Goal: Task Accomplishment & Management: Manage account settings

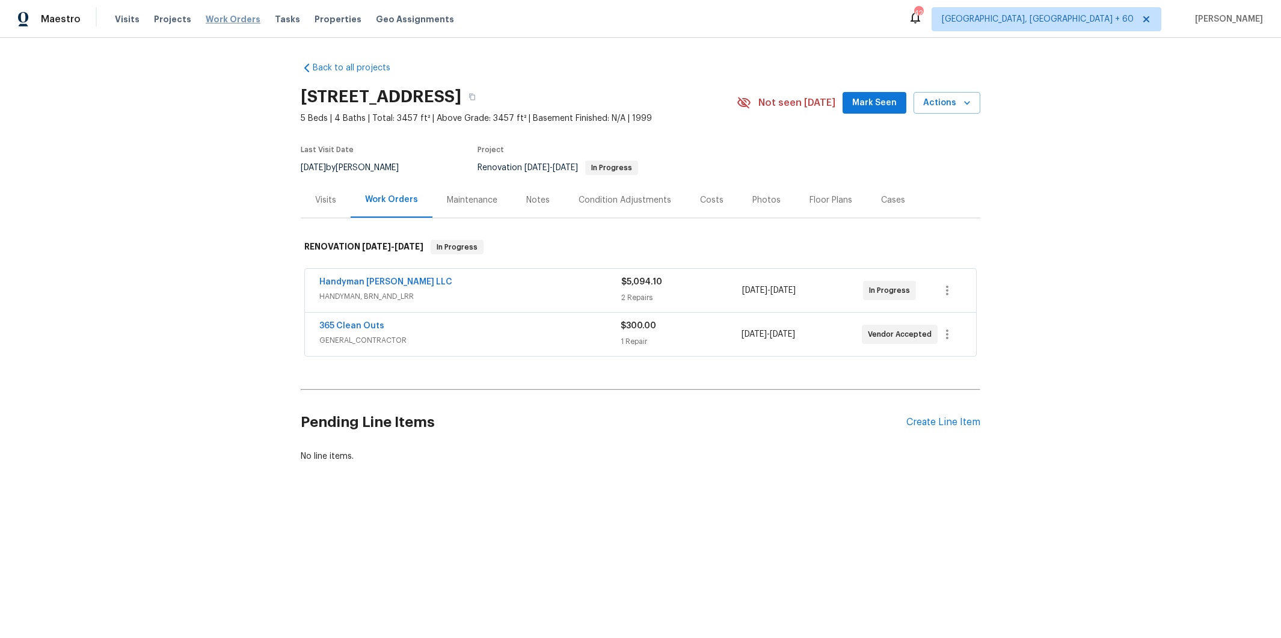
click at [224, 17] on span "Work Orders" at bounding box center [233, 19] width 55 height 12
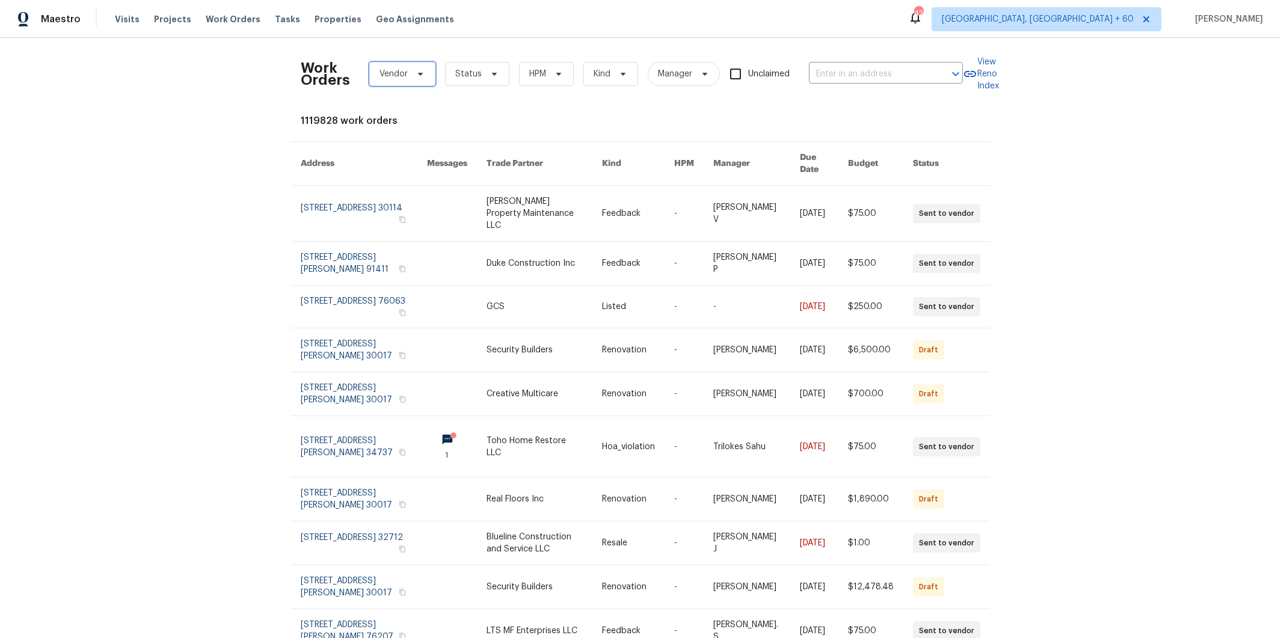
click at [416, 75] on icon at bounding box center [421, 74] width 10 height 10
type input "denver's"
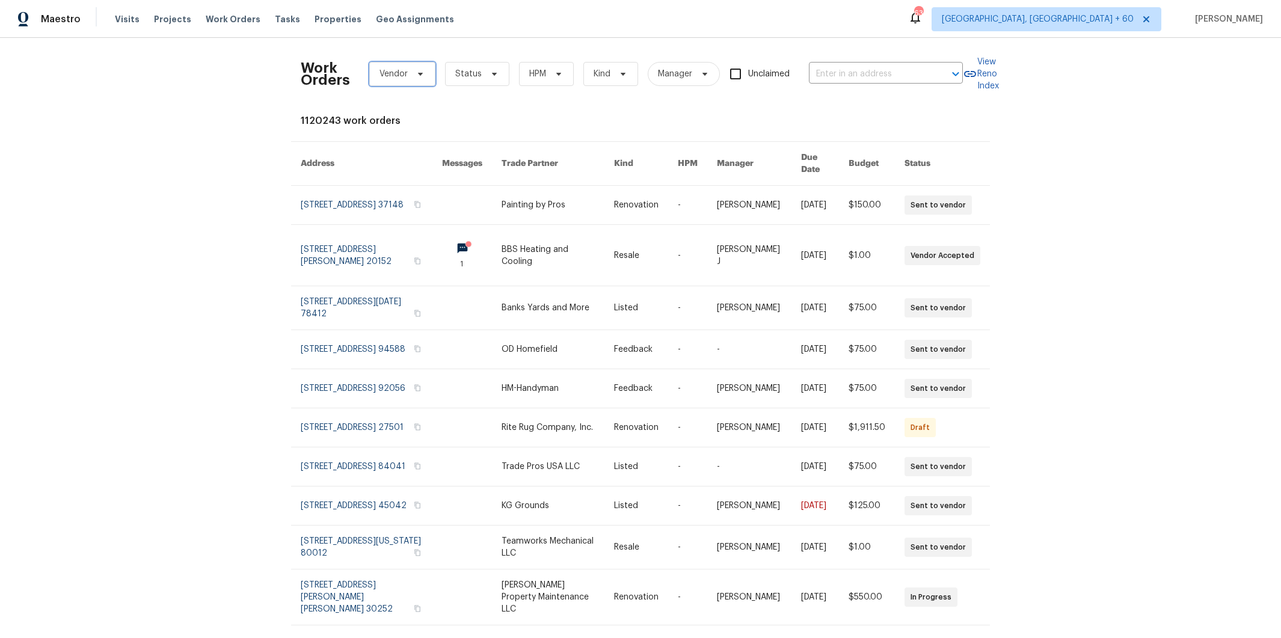
click at [392, 74] on span "Vendor" at bounding box center [394, 74] width 28 height 12
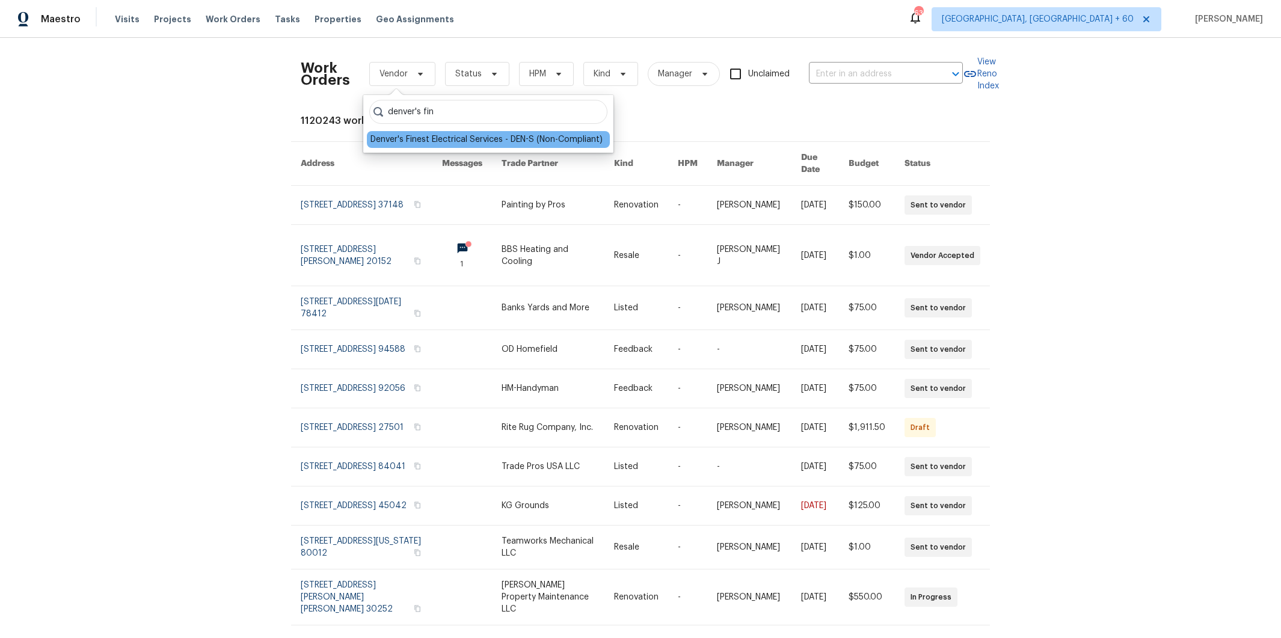
type input "denver's fin"
click at [435, 137] on div "Denver's Finest Electrical Services - DEN-S (Non-Compliant)" at bounding box center [487, 140] width 232 height 12
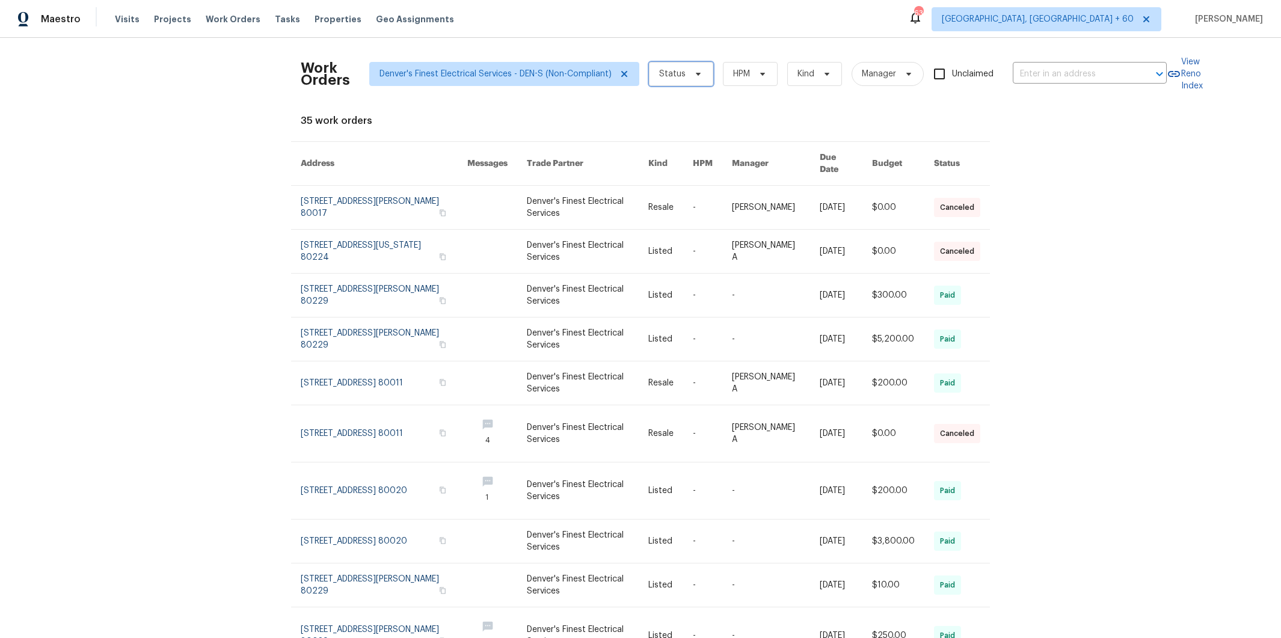
click at [680, 77] on span "Status" at bounding box center [681, 74] width 64 height 24
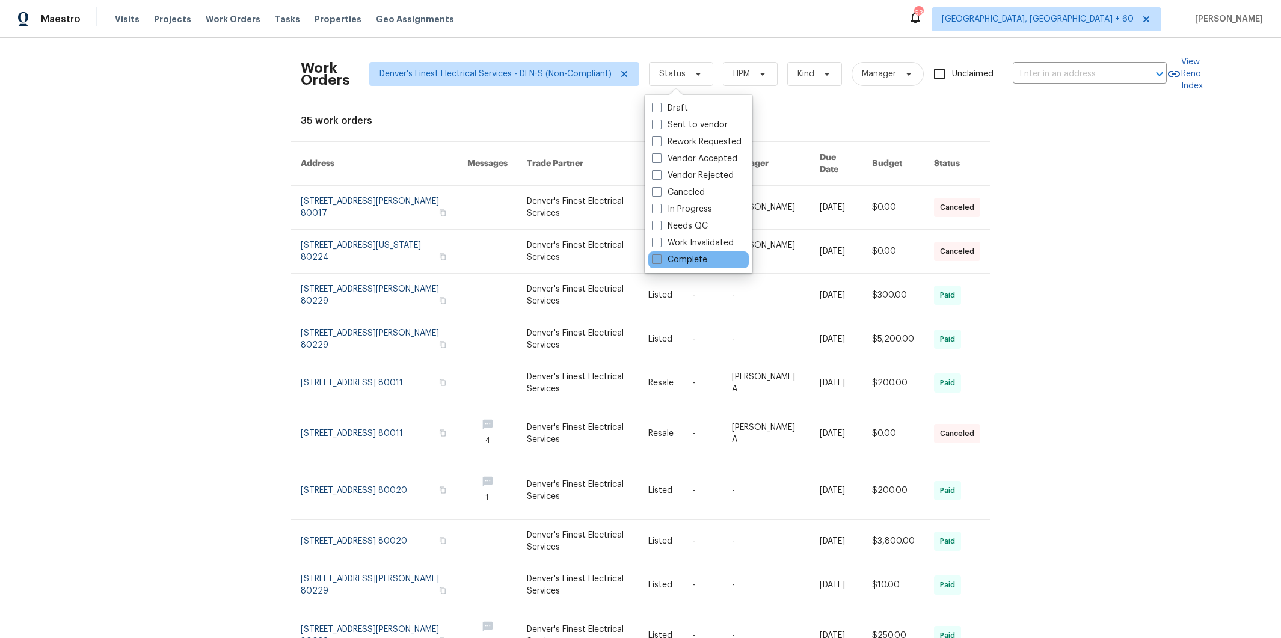
click at [686, 257] on label "Complete" at bounding box center [679, 260] width 55 height 12
click at [660, 257] on input "Complete" at bounding box center [656, 258] width 8 height 8
checkbox input "true"
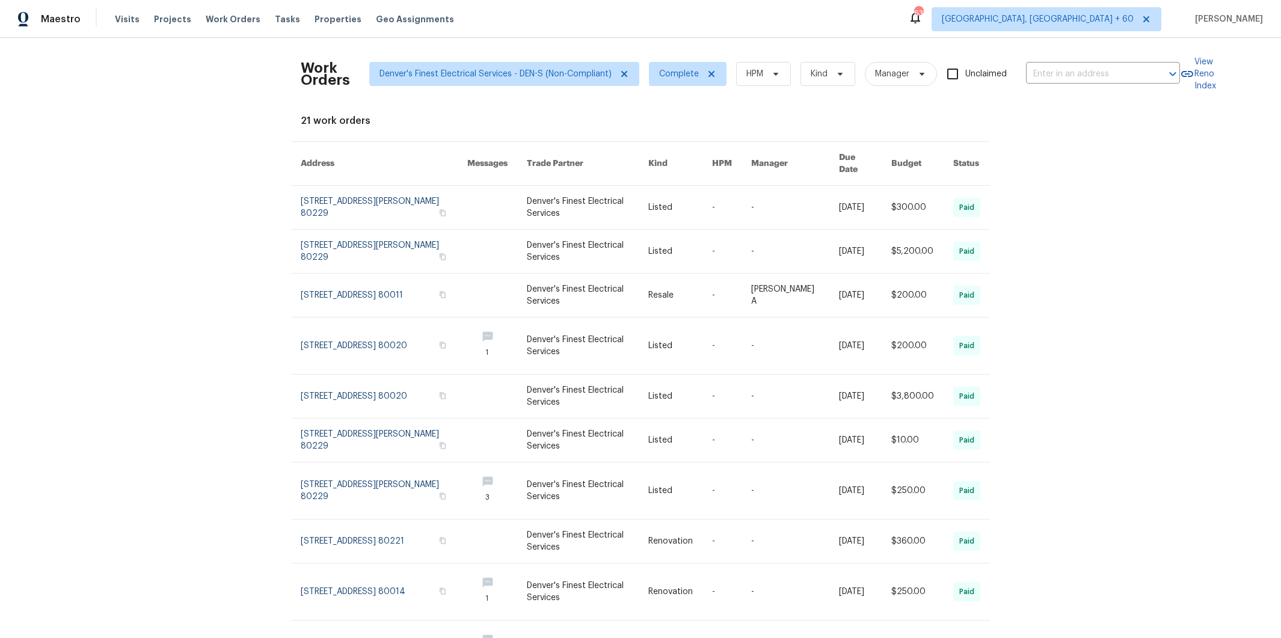
click at [1045, 201] on div "Work Orders Denver's Finest Electrical Services - DEN-S (Non-Compliant) Complet…" at bounding box center [640, 338] width 1281 height 600
